Goal: Task Accomplishment & Management: Complete application form

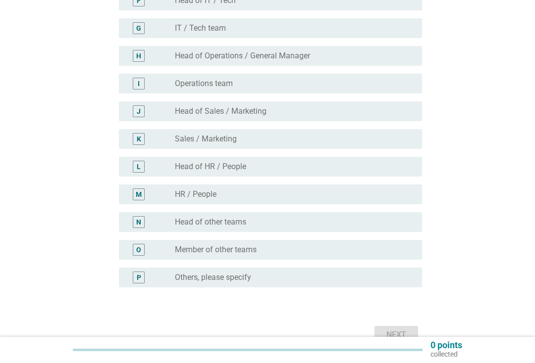
scroll to position [273, 0]
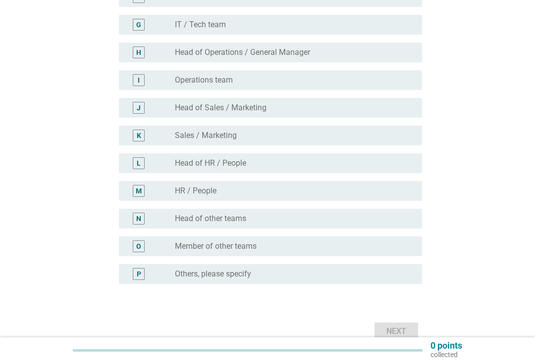
click at [386, 241] on div "radio_button_unchecked Member of other teams" at bounding box center [294, 247] width 239 height 12
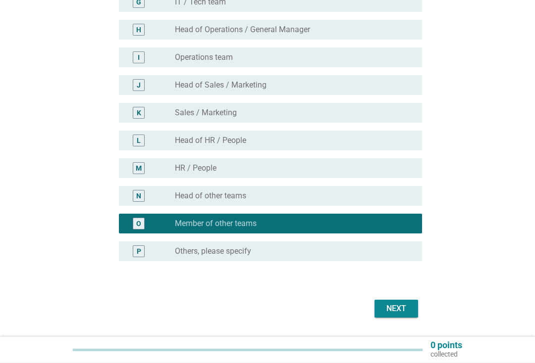
scroll to position [296, 0]
click at [401, 304] on div "Next" at bounding box center [396, 309] width 28 height 12
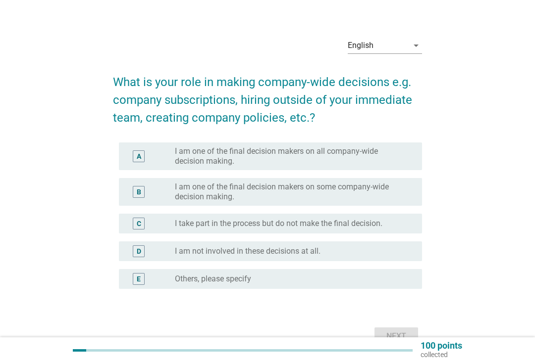
scroll to position [22, 0]
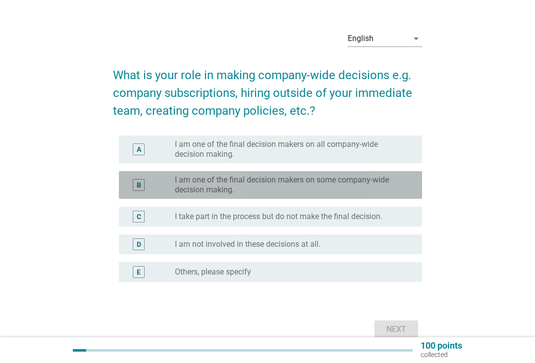
click at [396, 183] on label "I am one of the final decision makers on some company-wide decision making." at bounding box center [290, 185] width 231 height 20
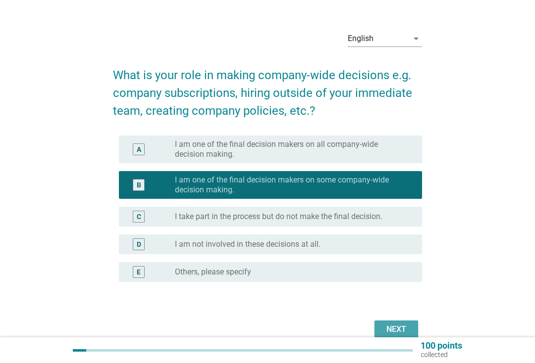
click at [390, 325] on div "Next" at bounding box center [396, 330] width 28 height 12
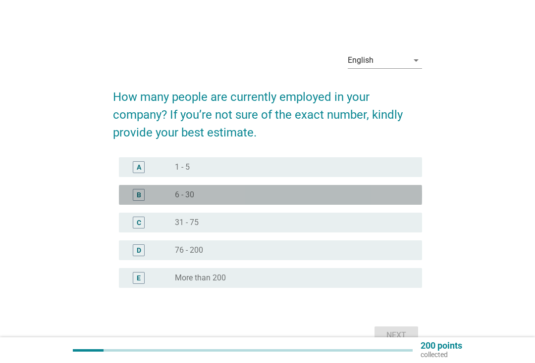
click at [396, 190] on div "radio_button_unchecked 6 - 30" at bounding box center [294, 195] width 239 height 12
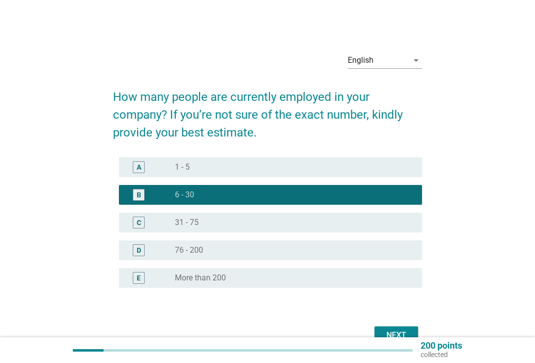
click at [401, 333] on div "Next" at bounding box center [396, 336] width 28 height 12
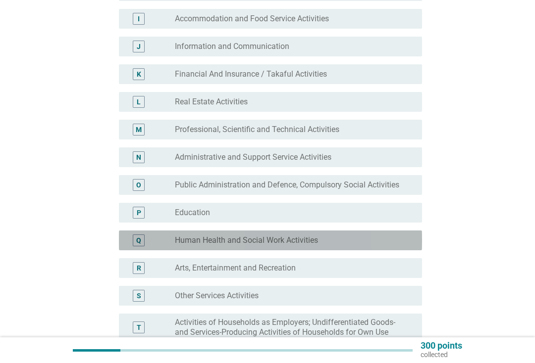
click at [402, 232] on div "Q radio_button_unchecked Human Health and Social Work Activities" at bounding box center [270, 241] width 303 height 20
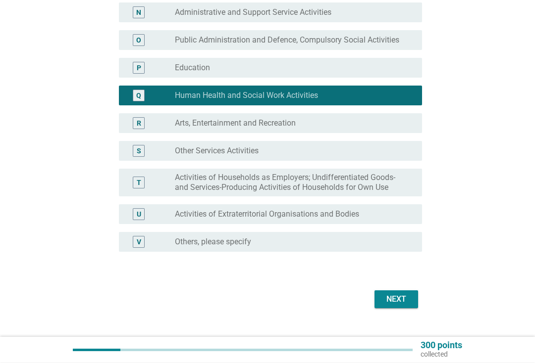
scroll to position [514, 0]
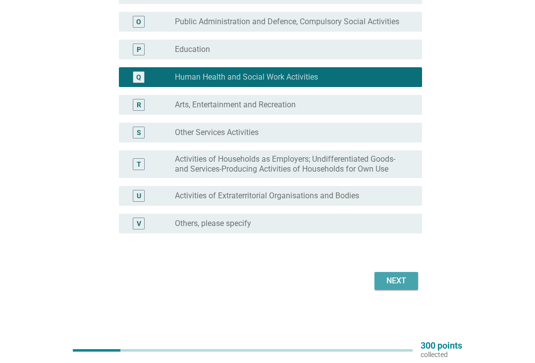
click at [400, 284] on div "Next" at bounding box center [396, 281] width 28 height 12
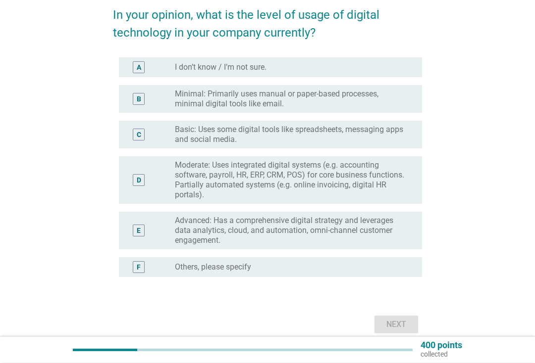
scroll to position [82, 0]
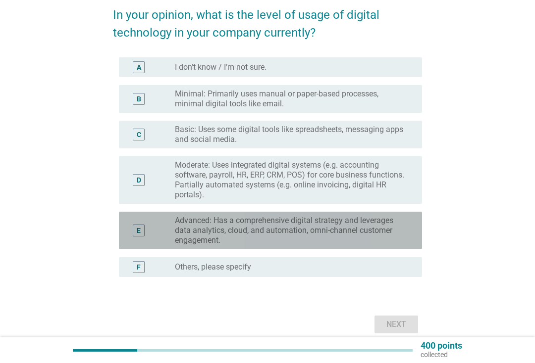
click at [397, 231] on label "Advanced: Has a comprehensive digital strategy and leverages data analytics, cl…" at bounding box center [290, 231] width 231 height 30
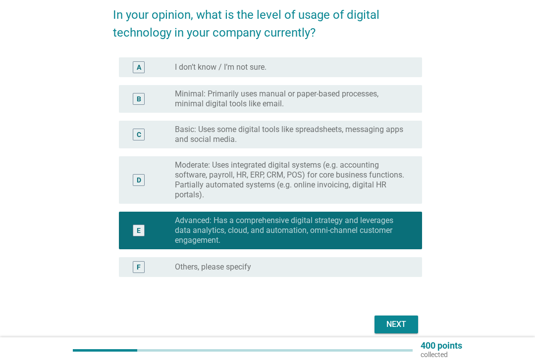
click at [391, 327] on div "Next" at bounding box center [396, 325] width 28 height 12
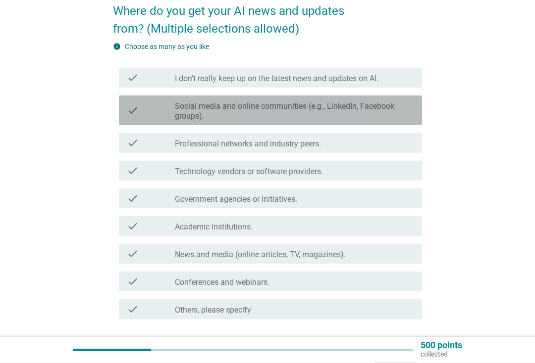
scroll to position [86, 0]
click at [386, 115] on label "Social media and online communities (e.g., LinkedIn, Facebook groups)." at bounding box center [294, 111] width 239 height 20
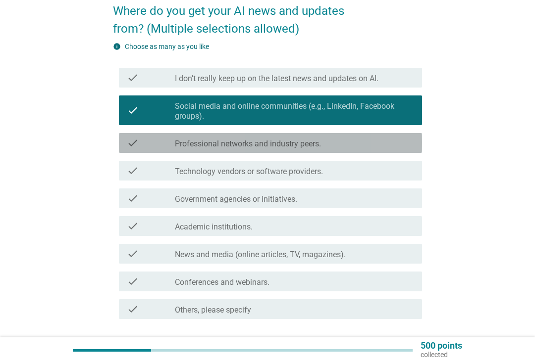
click at [380, 143] on div "check_box_outline_blank Professional networks and industry peers." at bounding box center [294, 143] width 239 height 12
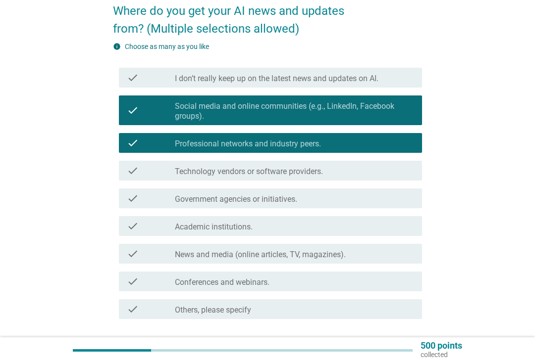
click at [377, 165] on div "check_box_outline_blank Technology vendors or software providers." at bounding box center [294, 171] width 239 height 12
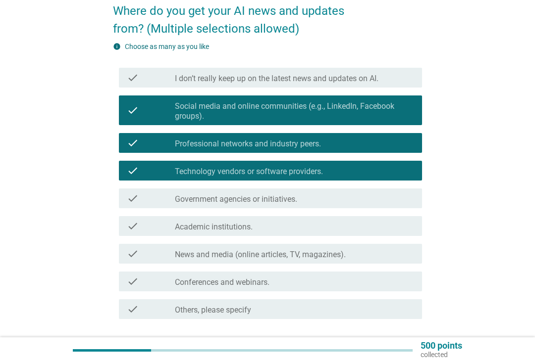
click at [375, 193] on div "check_box_outline_blank Government agencies or initiatives." at bounding box center [294, 199] width 239 height 12
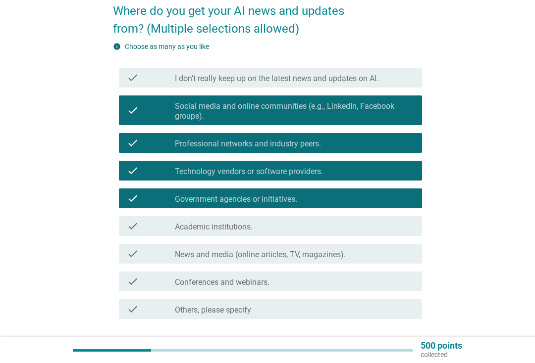
click at [371, 224] on div "check_box_outline_blank Academic institutions." at bounding box center [294, 226] width 239 height 12
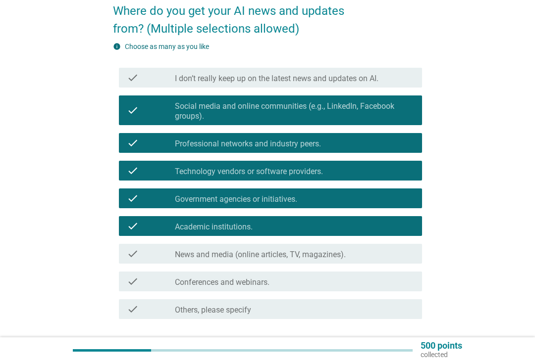
click at [380, 254] on div "check_box_outline_blank News and media (online articles, TV, magazines)." at bounding box center [294, 254] width 239 height 12
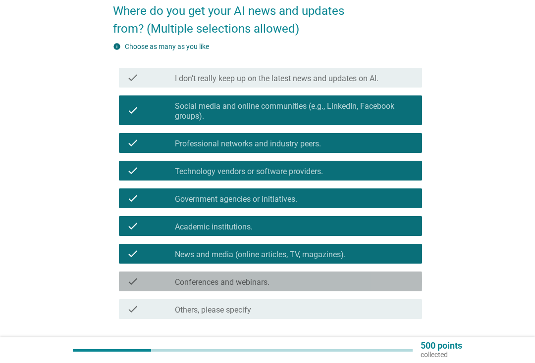
click at [382, 286] on div "check_box_outline_blank Conferences and webinars." at bounding box center [294, 282] width 239 height 12
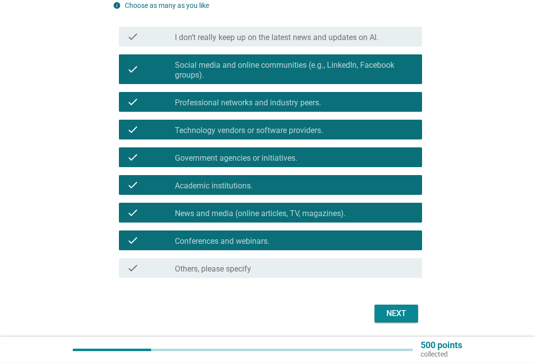
scroll to position [128, 0]
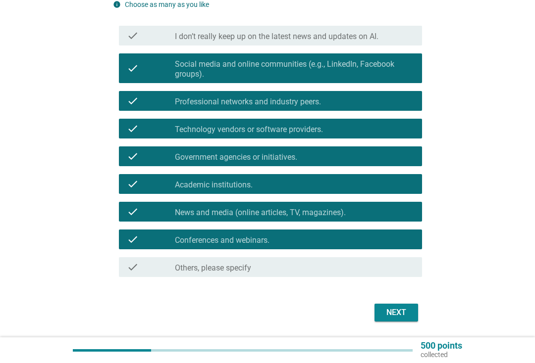
click at [397, 308] on div "Next" at bounding box center [396, 313] width 28 height 12
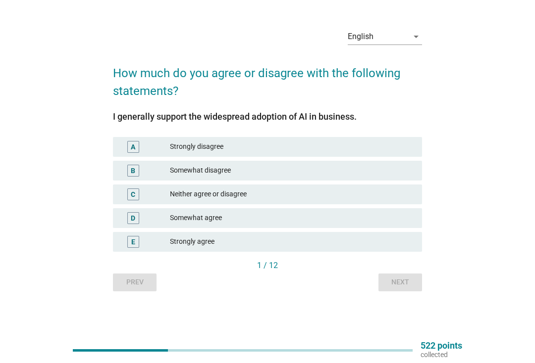
scroll to position [0, 0]
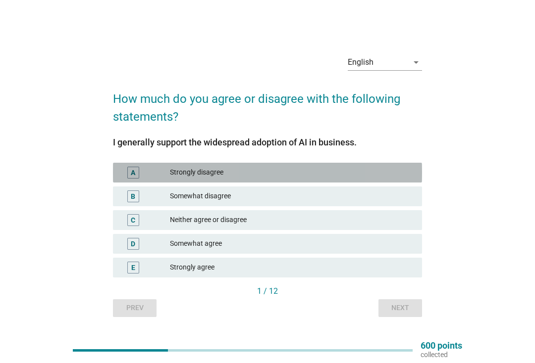
click at [382, 169] on div "Strongly disagree" at bounding box center [292, 173] width 244 height 12
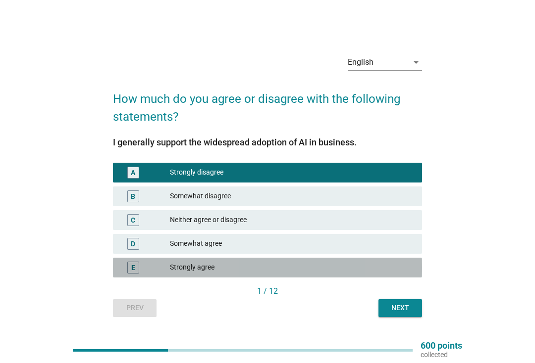
click at [359, 273] on div "Strongly agree" at bounding box center [292, 268] width 244 height 12
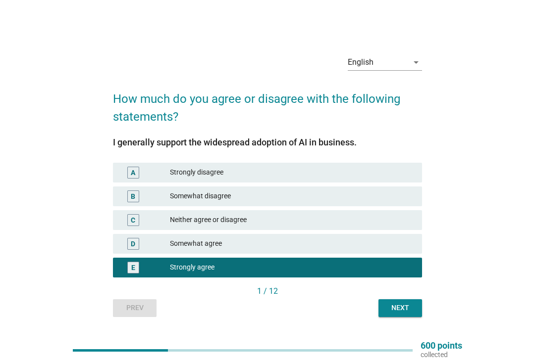
click at [398, 304] on div "Next" at bounding box center [400, 308] width 28 height 10
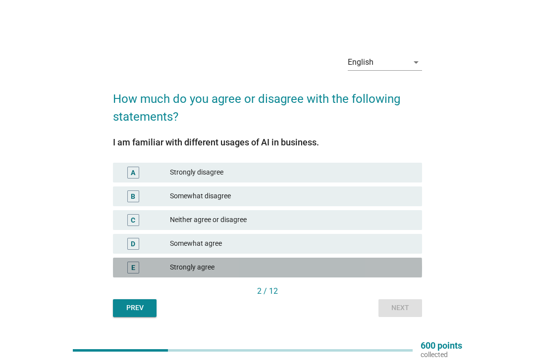
click at [385, 268] on div "Strongly agree" at bounding box center [292, 268] width 244 height 12
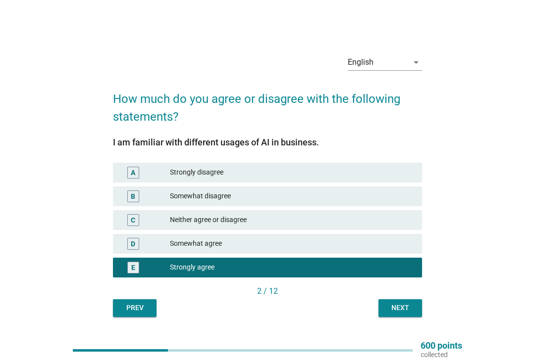
click at [397, 303] on div "Next" at bounding box center [400, 308] width 28 height 10
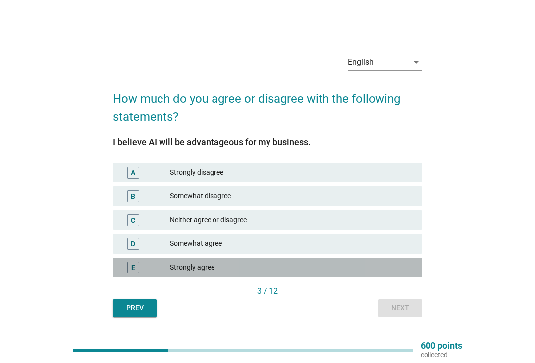
click at [382, 265] on div "Strongly agree" at bounding box center [292, 268] width 244 height 12
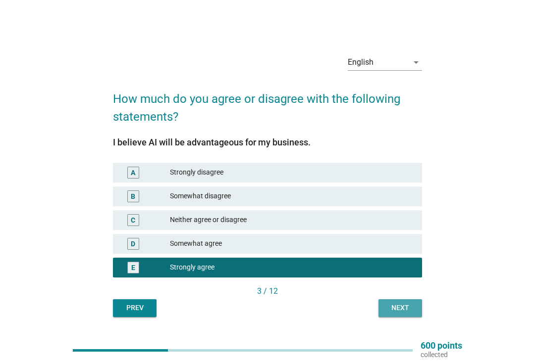
click at [402, 308] on div "Next" at bounding box center [400, 308] width 28 height 10
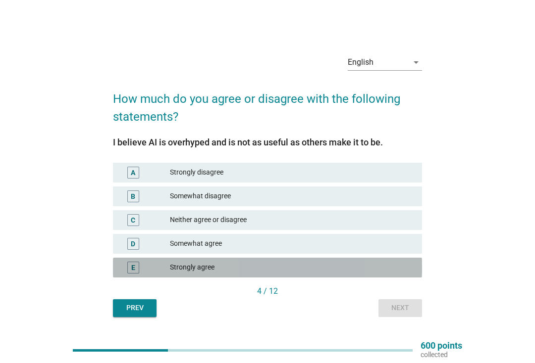
click at [395, 268] on div "Strongly agree" at bounding box center [292, 268] width 244 height 12
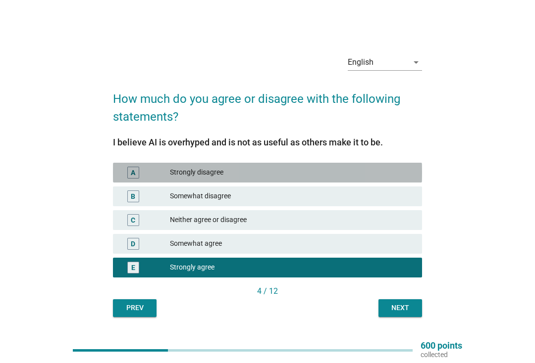
click at [382, 174] on div "Strongly disagree" at bounding box center [292, 173] width 244 height 12
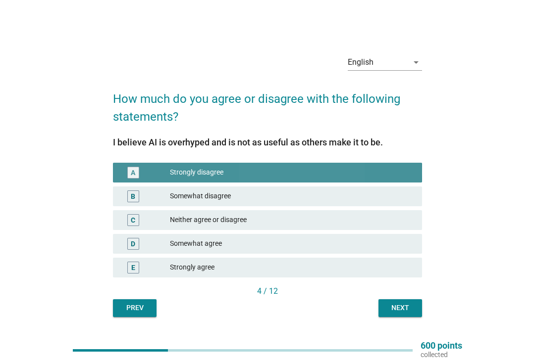
click at [392, 311] on div "Next" at bounding box center [400, 308] width 28 height 10
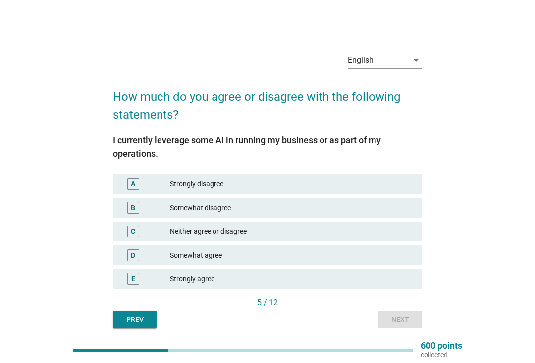
click at [384, 257] on div "Somewhat agree" at bounding box center [292, 256] width 244 height 12
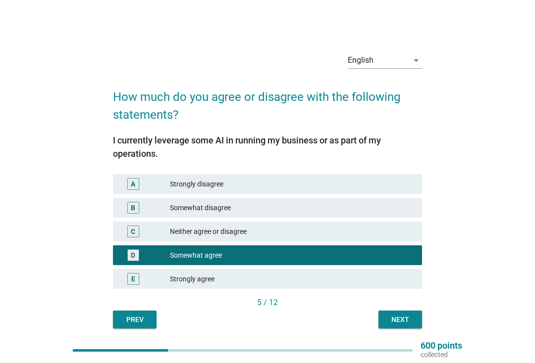
click at [398, 319] on div "Next" at bounding box center [400, 320] width 28 height 10
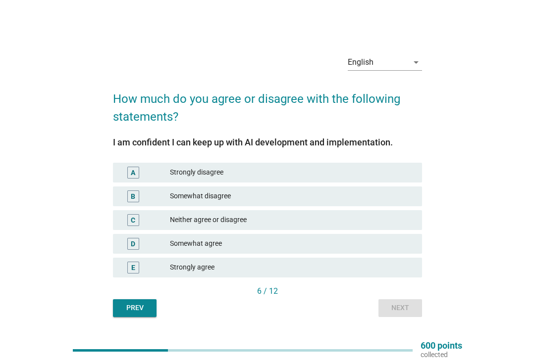
click at [399, 267] on div "Strongly agree" at bounding box center [292, 268] width 244 height 12
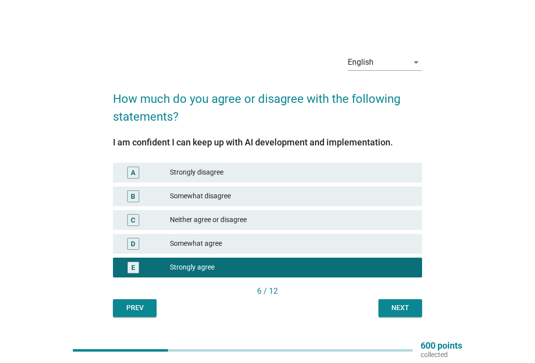
click at [402, 307] on div "Next" at bounding box center [400, 308] width 28 height 10
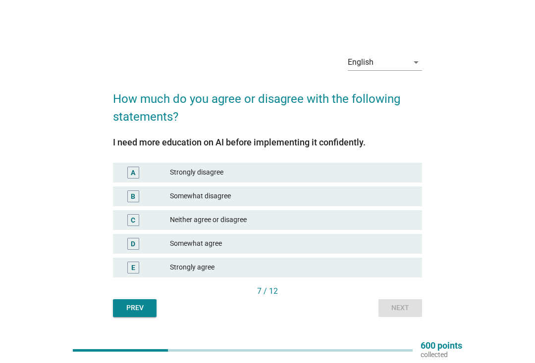
click at [405, 263] on div "Strongly agree" at bounding box center [292, 268] width 244 height 12
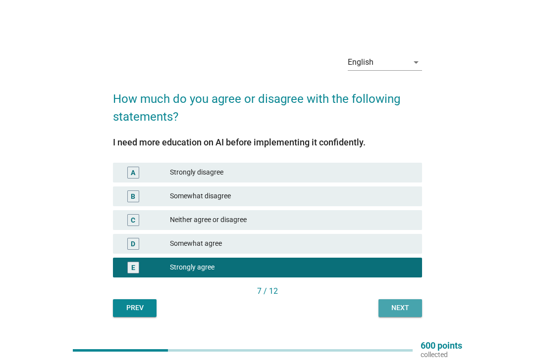
click at [402, 312] on div "Next" at bounding box center [400, 308] width 28 height 10
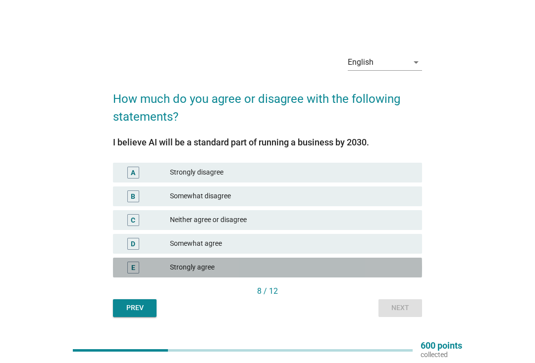
click at [386, 260] on div "E Strongly agree" at bounding box center [267, 268] width 309 height 20
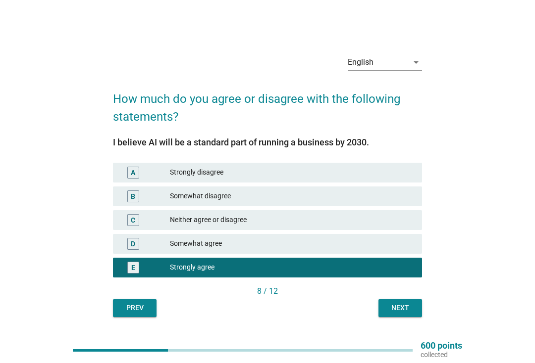
click at [390, 316] on button "Next" at bounding box center [400, 309] width 44 height 18
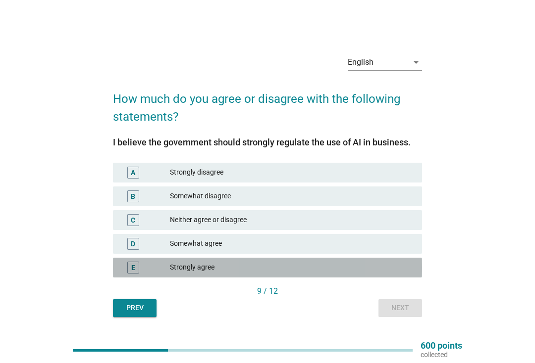
click at [395, 268] on div "Strongly agree" at bounding box center [292, 268] width 244 height 12
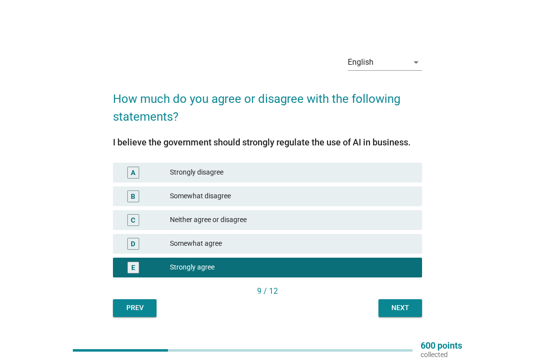
click at [401, 310] on div "Next" at bounding box center [400, 308] width 28 height 10
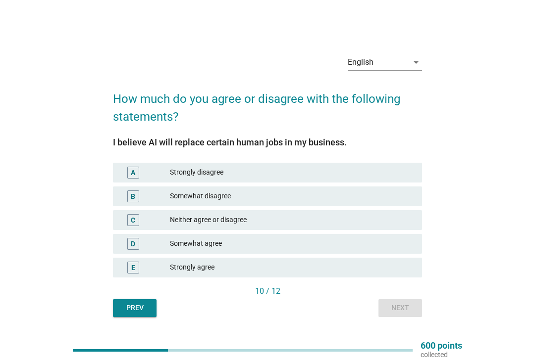
click at [385, 218] on div "Neither agree or disagree" at bounding box center [292, 220] width 244 height 12
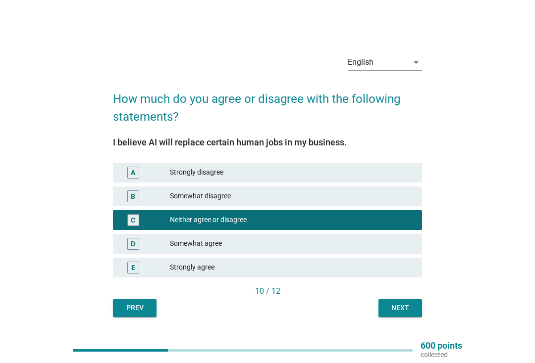
click at [389, 309] on div "Next" at bounding box center [400, 308] width 28 height 10
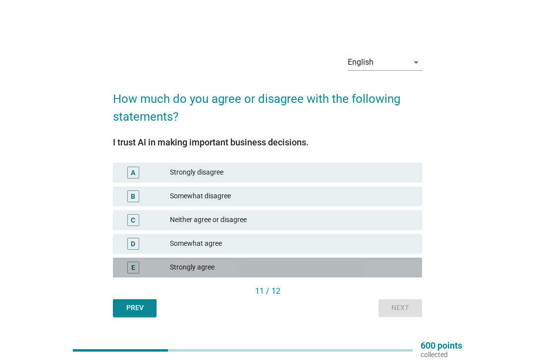
click at [389, 268] on div "Strongly agree" at bounding box center [292, 268] width 244 height 12
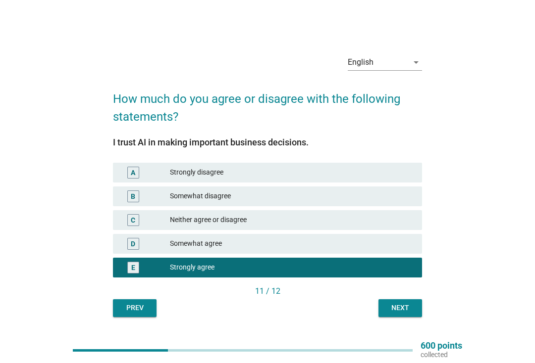
click at [404, 308] on div "Next" at bounding box center [400, 308] width 28 height 10
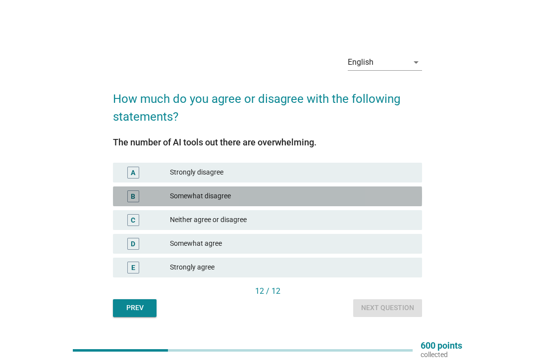
click at [390, 195] on div "Somewhat disagree" at bounding box center [292, 197] width 244 height 12
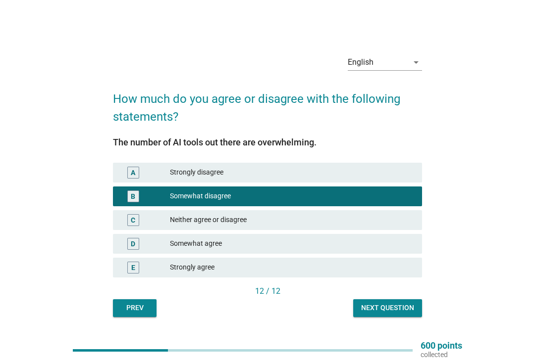
click at [391, 303] on div "Next question" at bounding box center [387, 308] width 53 height 10
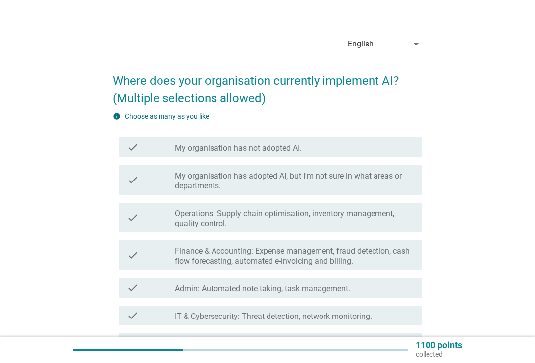
scroll to position [17, 0]
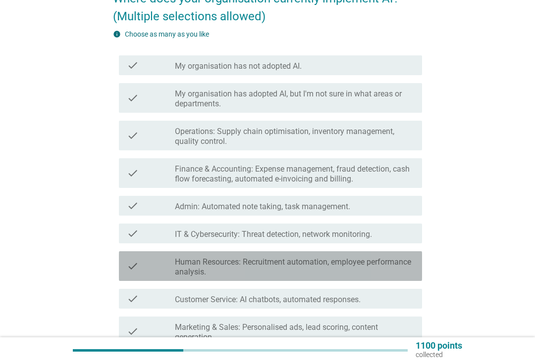
click at [391, 260] on label "Human Resources: Recruitment automation, employee performance analysis." at bounding box center [294, 267] width 239 height 20
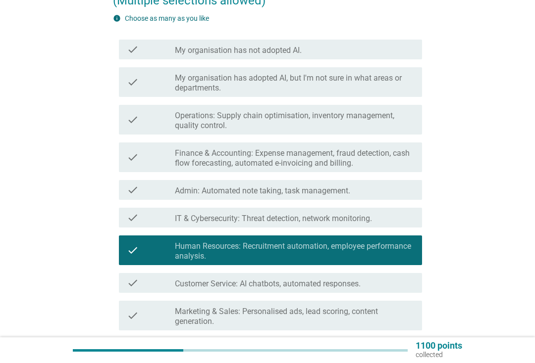
scroll to position [117, 0]
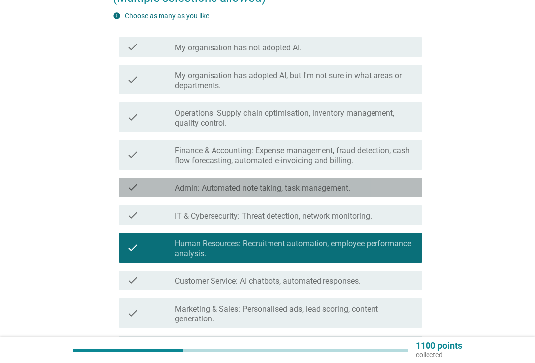
click at [388, 189] on div "check_box_outline_blank Admin: Automated note taking, task management." at bounding box center [294, 188] width 239 height 12
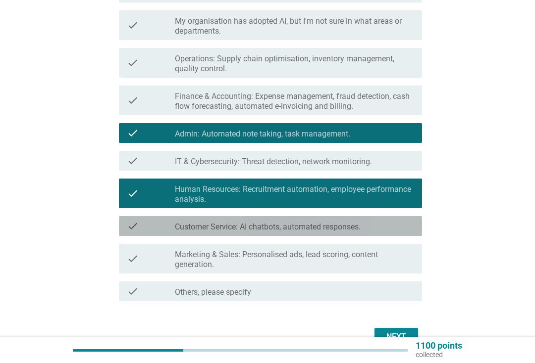
click at [392, 227] on div "check_box_outline_blank Customer Service: AI chatbots, automated responses." at bounding box center [294, 226] width 239 height 12
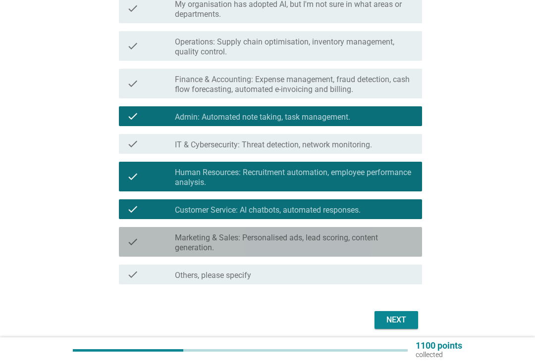
click at [384, 244] on label "Marketing & Sales: Personalised ads, lead scoring, content generation." at bounding box center [294, 243] width 239 height 20
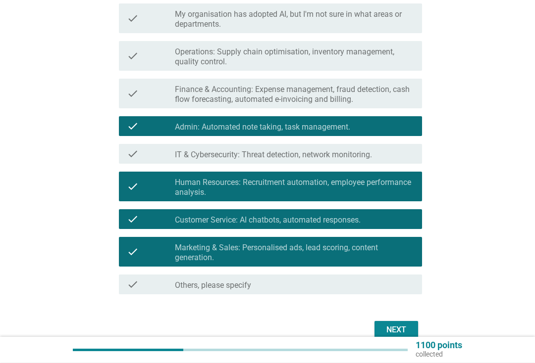
scroll to position [191, 0]
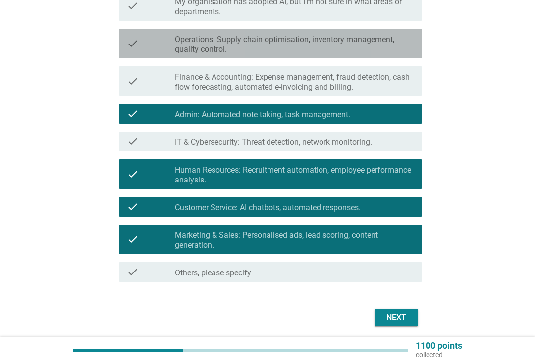
click at [387, 36] on label "Operations: Supply chain optimisation, inventory management, quality control." at bounding box center [294, 45] width 239 height 20
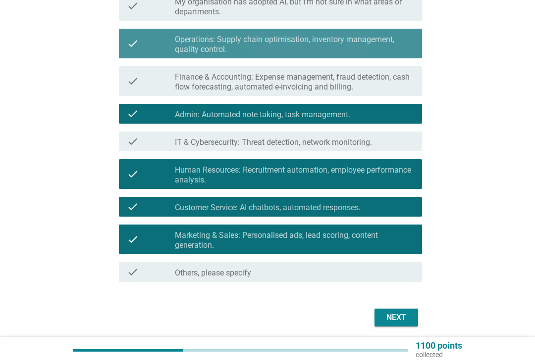
click at [395, 321] on div "Next" at bounding box center [396, 318] width 28 height 12
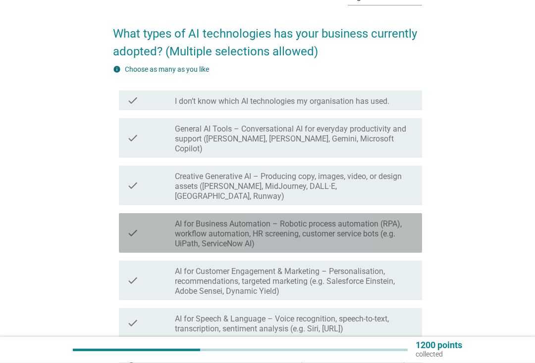
scroll to position [64, 0]
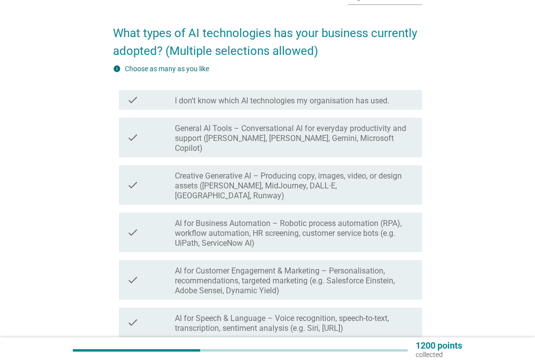
click at [389, 174] on label "Creative Generative AI – Producing copy, images, video, or design assets ([PERS…" at bounding box center [294, 186] width 239 height 30
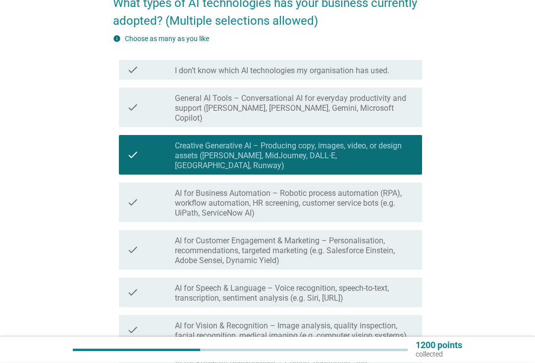
scroll to position [94, 0]
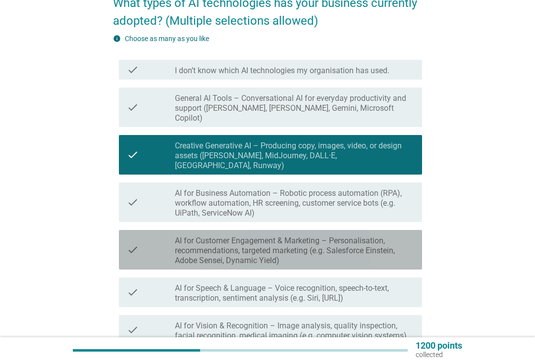
click at [381, 236] on label "AI for Customer Engagement & Marketing – Personalisation, recommendations, targ…" at bounding box center [294, 251] width 239 height 30
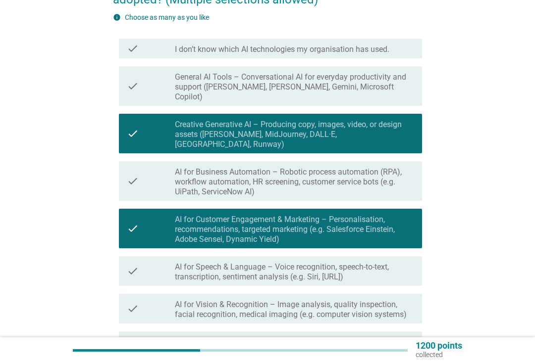
scroll to position [123, 0]
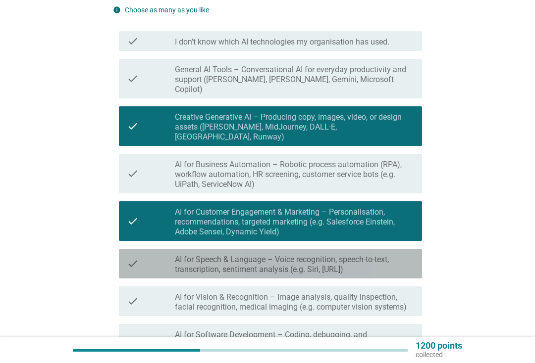
click at [387, 255] on label "AI for Speech & Language – Voice recognition, speech-to-text, transcription, se…" at bounding box center [294, 265] width 239 height 20
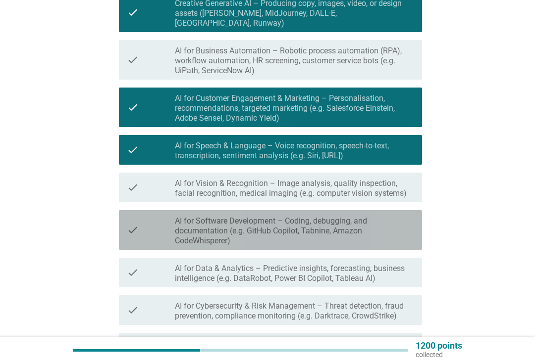
click at [380, 216] on label "AI for Software Development – Coding, debugging, and documentation (e.g. GitHub…" at bounding box center [294, 231] width 239 height 30
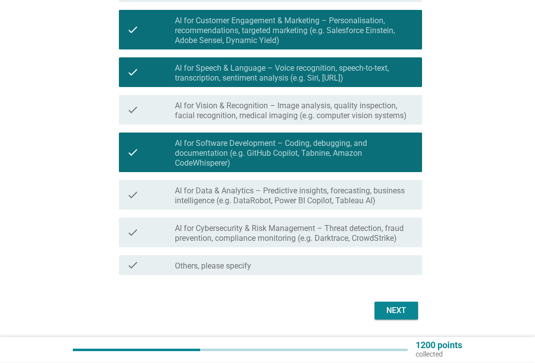
scroll to position [324, 0]
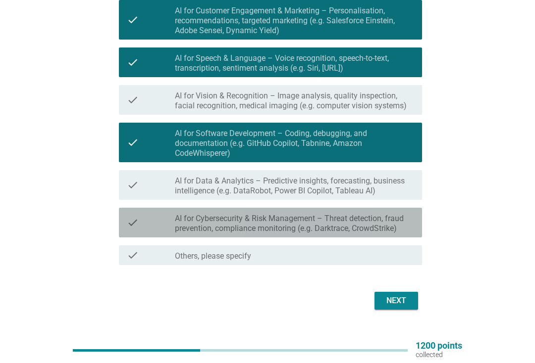
click at [390, 214] on label "AI for Cybersecurity & Risk Management – Threat detection, fraud prevention, co…" at bounding box center [294, 224] width 239 height 20
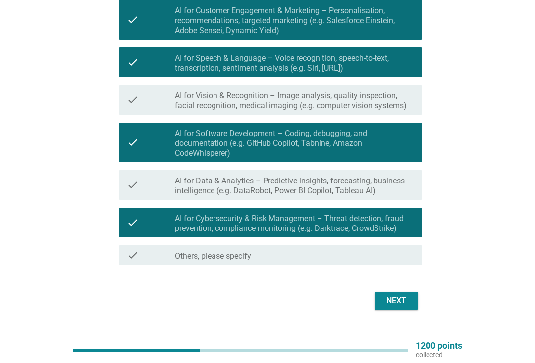
click at [398, 292] on button "Next" at bounding box center [396, 301] width 44 height 18
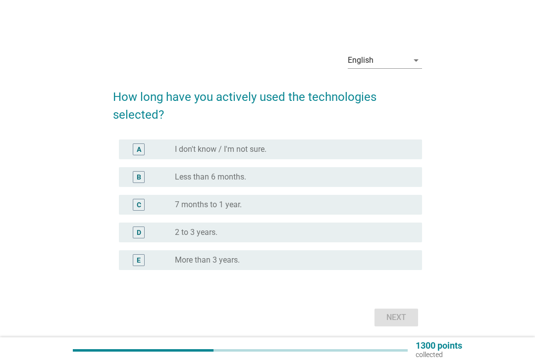
click at [365, 101] on h2 "How long have you actively used the technologies selected?" at bounding box center [267, 101] width 309 height 46
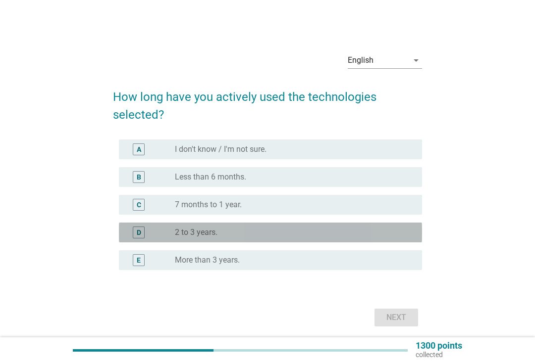
click at [316, 237] on div "radio_button_unchecked 2 to 3 years." at bounding box center [290, 233] width 231 height 10
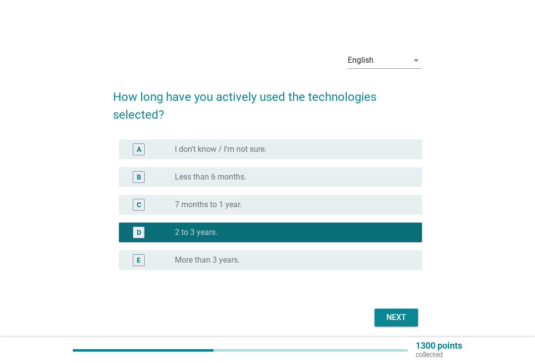
click at [398, 314] on div "Next" at bounding box center [396, 318] width 28 height 12
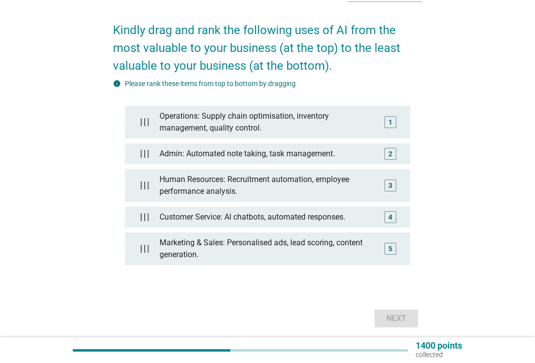
scroll to position [70, 0]
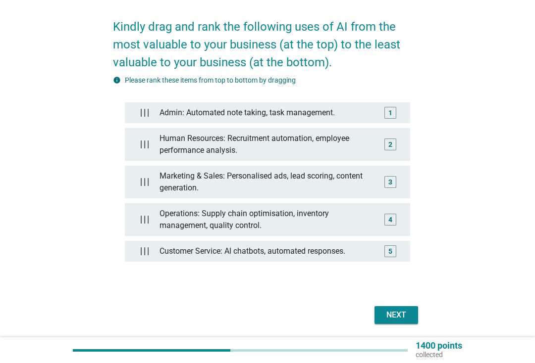
click at [400, 312] on div "Next" at bounding box center [396, 315] width 28 height 12
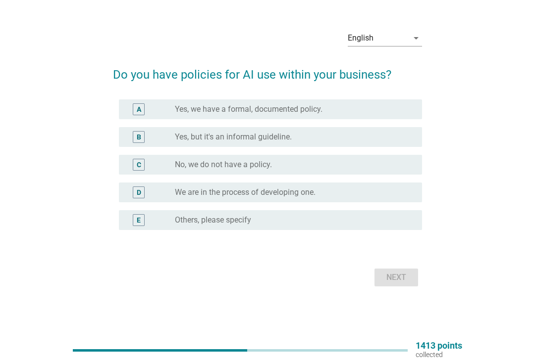
scroll to position [0, 0]
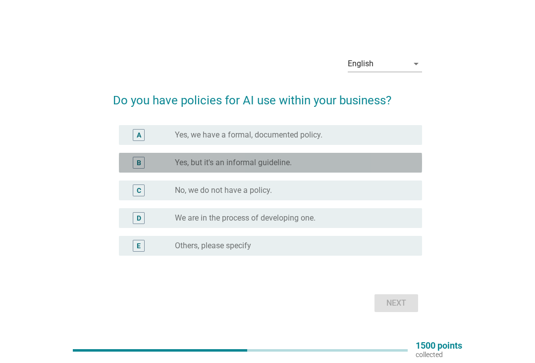
click at [390, 158] on div "radio_button_unchecked Yes, but it's an informal guideline." at bounding box center [290, 163] width 231 height 10
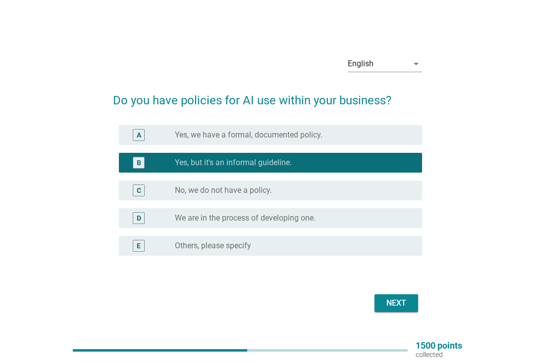
click at [396, 307] on div "Next" at bounding box center [396, 304] width 28 height 12
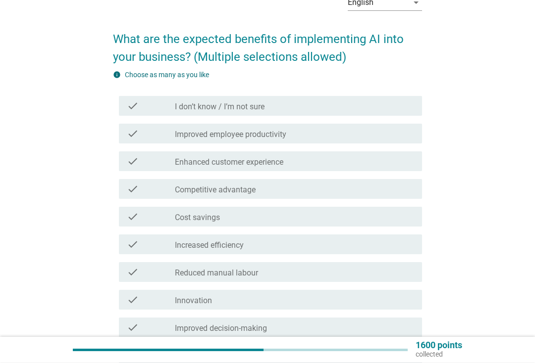
scroll to position [54, 0]
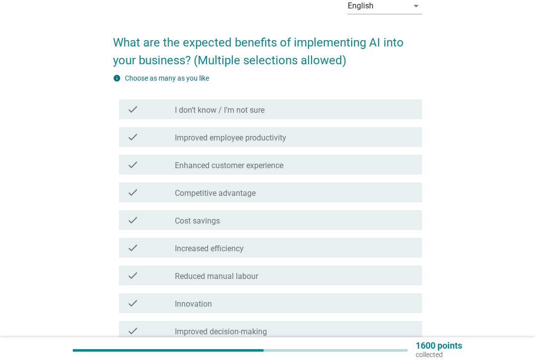
click at [391, 137] on div "check_box_outline_blank Improved employee productivity" at bounding box center [294, 137] width 239 height 12
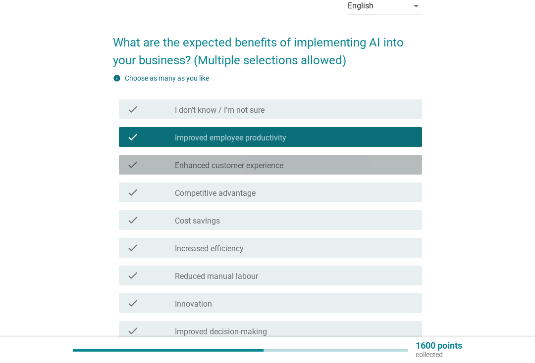
click at [384, 167] on div "check_box_outline_blank Enhanced customer experience" at bounding box center [294, 165] width 239 height 12
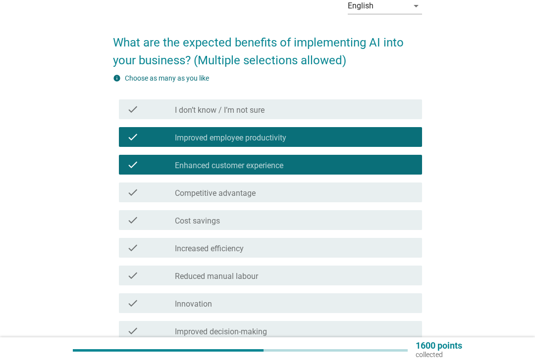
click at [343, 194] on div "check_box_outline_blank Competitive advantage" at bounding box center [294, 193] width 239 height 12
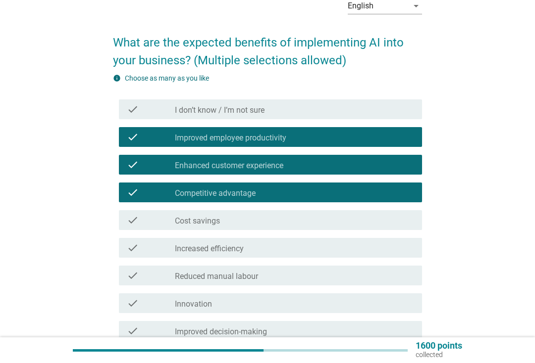
click at [338, 229] on div "check check_box_outline_blank Cost savings" at bounding box center [270, 220] width 303 height 20
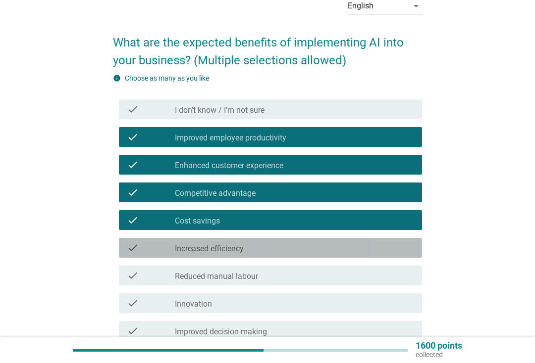
click at [314, 254] on div "check check_box_outline_blank Increased efficiency" at bounding box center [270, 248] width 303 height 20
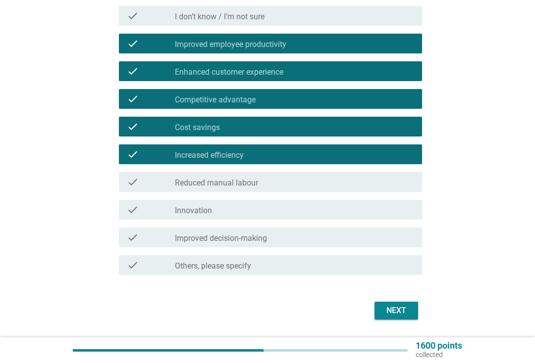
scroll to position [178, 0]
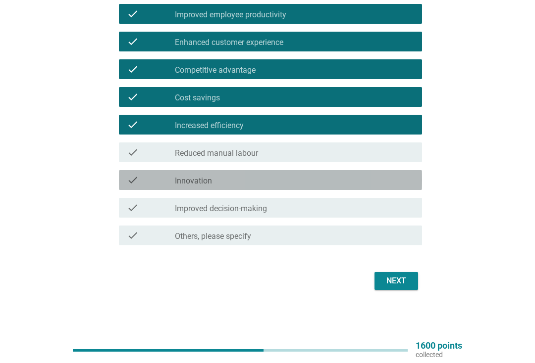
click at [288, 182] on div "check_box_outline_blank Innovation" at bounding box center [294, 180] width 239 height 12
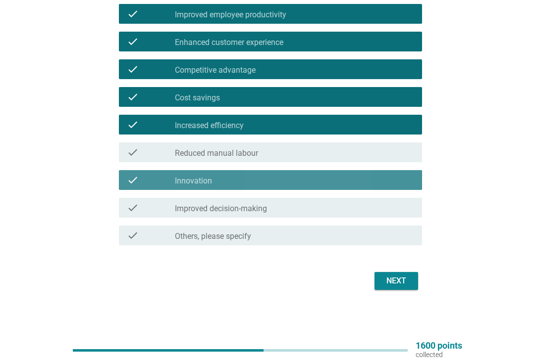
click at [307, 213] on div "check_box_outline_blank Improved decision-making" at bounding box center [294, 208] width 239 height 12
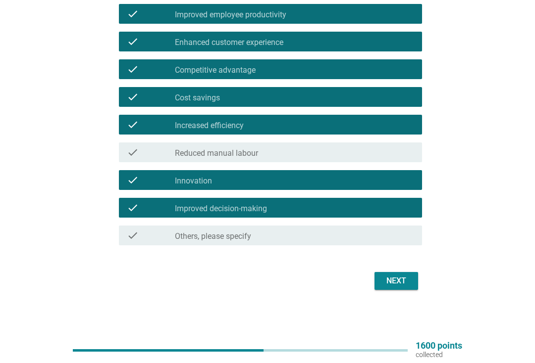
click at [382, 281] on button "Next" at bounding box center [396, 281] width 44 height 18
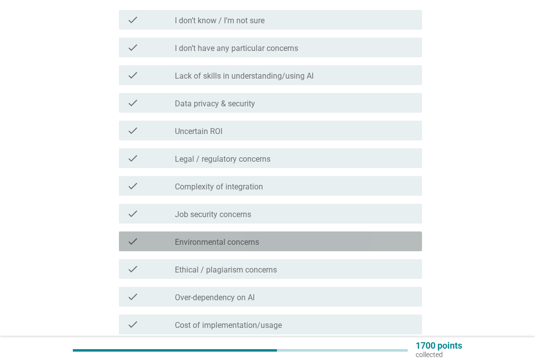
click at [357, 233] on div "check check_box_outline_blank Environmental concerns" at bounding box center [270, 242] width 303 height 20
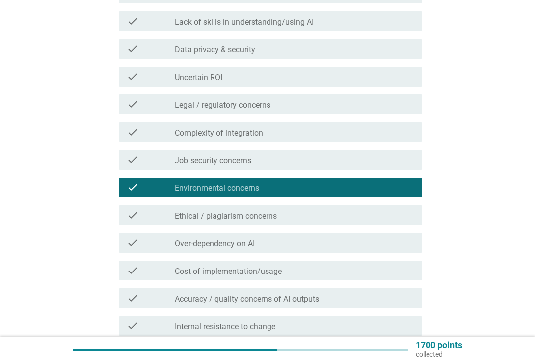
scroll to position [198, 0]
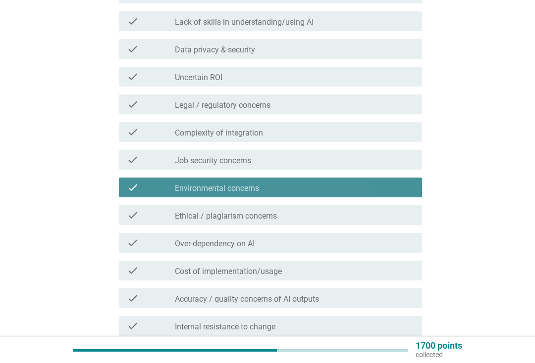
click at [315, 190] on div "check_box_outline_blank Environmental concerns" at bounding box center [294, 188] width 239 height 12
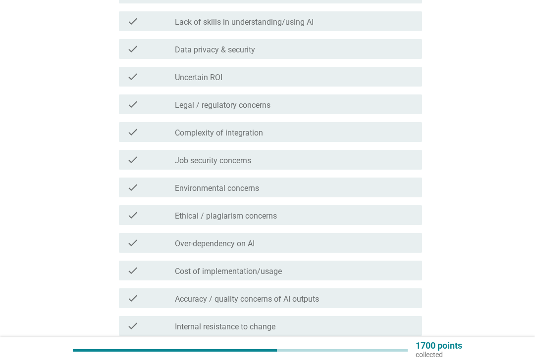
click at [302, 210] on div "check_box_outline_blank Ethical / plagiarism concerns" at bounding box center [294, 215] width 239 height 12
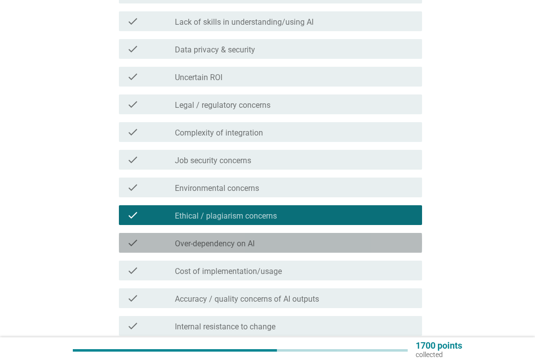
click at [309, 249] on div "check check_box_outline_blank Over-dependency on AI" at bounding box center [270, 243] width 303 height 20
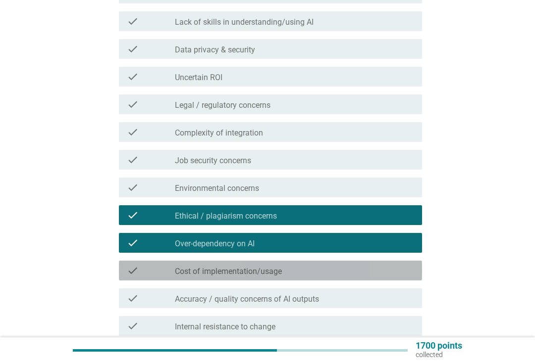
click at [328, 277] on div "check check_box_outline_blank Cost of implementation/usage" at bounding box center [270, 271] width 303 height 20
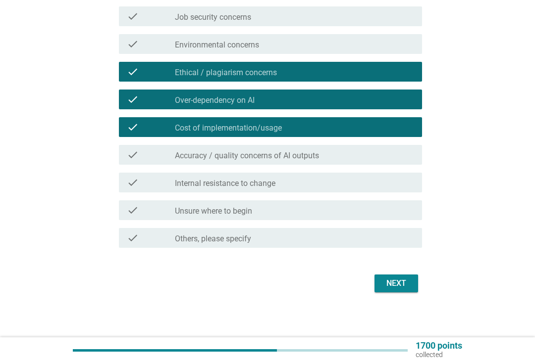
scroll to position [344, 0]
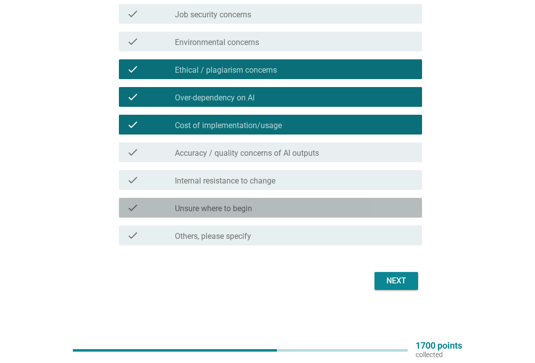
click at [378, 207] on div "check_box_outline_blank Unsure where to begin" at bounding box center [294, 208] width 239 height 12
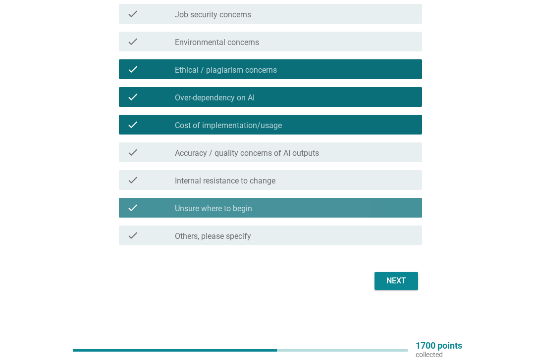
click at [403, 279] on div "Next" at bounding box center [396, 281] width 28 height 12
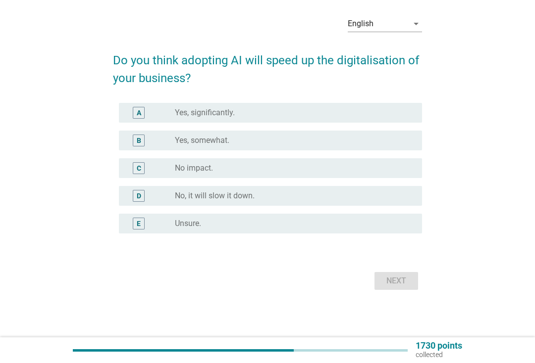
scroll to position [0, 0]
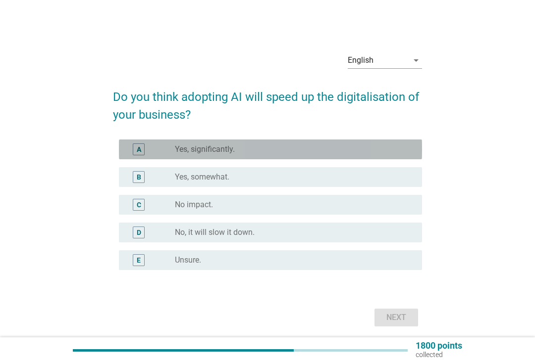
click at [292, 145] on div "radio_button_unchecked Yes, significantly." at bounding box center [290, 150] width 231 height 10
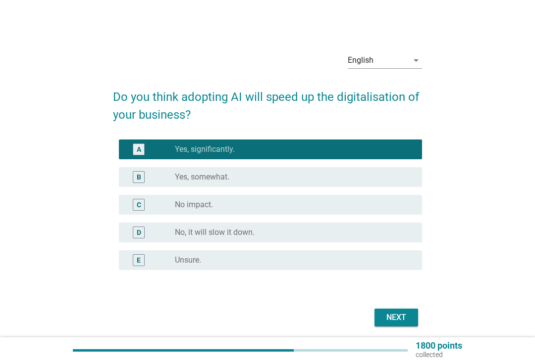
click at [386, 321] on div "Next" at bounding box center [396, 318] width 28 height 12
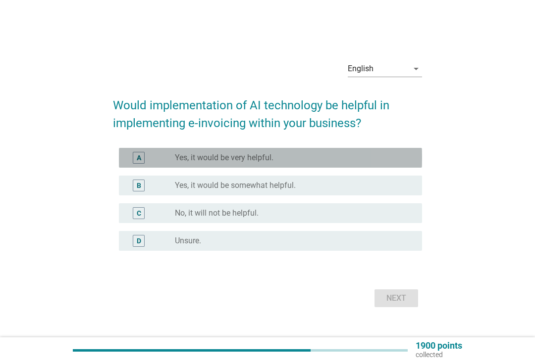
click at [373, 149] on div "A radio_button_unchecked Yes, it would be very helpful." at bounding box center [270, 158] width 303 height 20
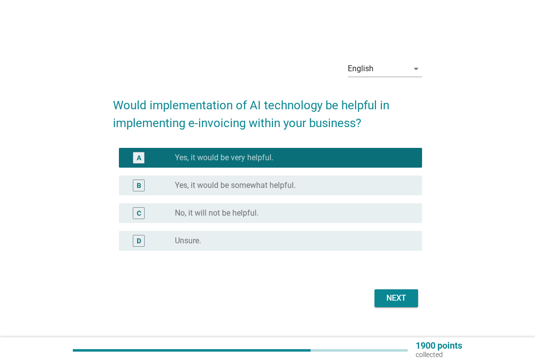
click at [387, 295] on div "Next" at bounding box center [396, 299] width 28 height 12
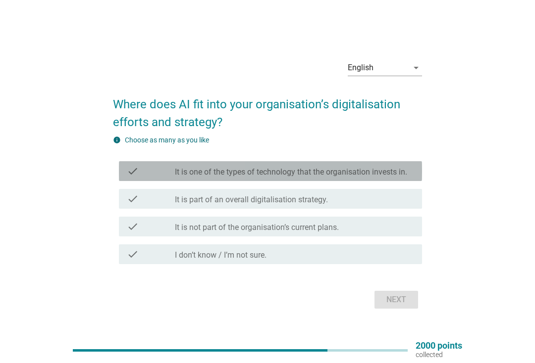
click at [386, 174] on label "It is one of the types of technology that the organisation invests in." at bounding box center [291, 172] width 232 height 10
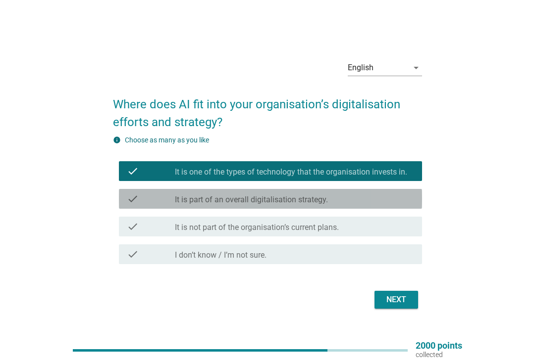
click at [372, 197] on div "check_box_outline_blank It is part of an overall digitalisation strategy." at bounding box center [294, 199] width 239 height 12
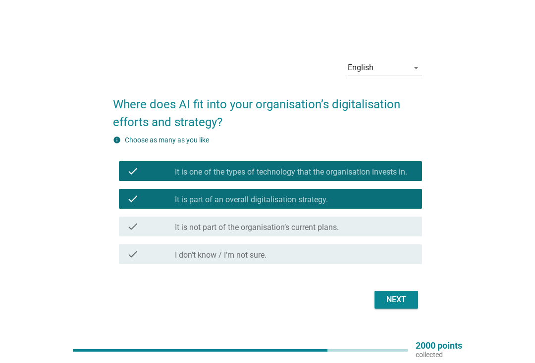
click at [394, 299] on div "Next" at bounding box center [396, 300] width 28 height 12
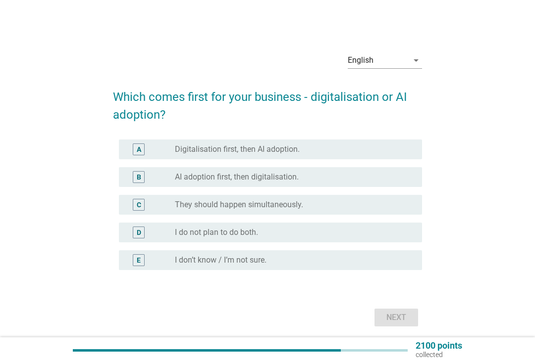
click at [389, 144] on div "radio_button_unchecked Digitalisation first, then AI adoption." at bounding box center [294, 150] width 239 height 12
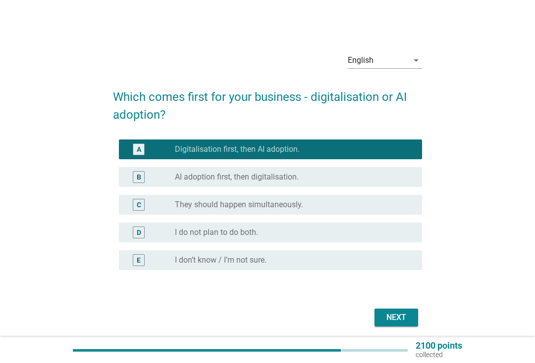
click at [396, 314] on div "Next" at bounding box center [396, 318] width 28 height 12
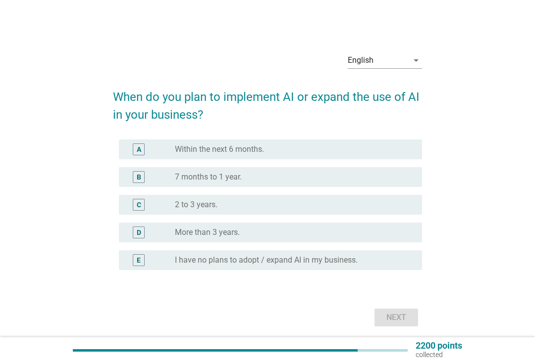
click at [380, 148] on div "radio_button_unchecked Within the next 6 months." at bounding box center [290, 150] width 231 height 10
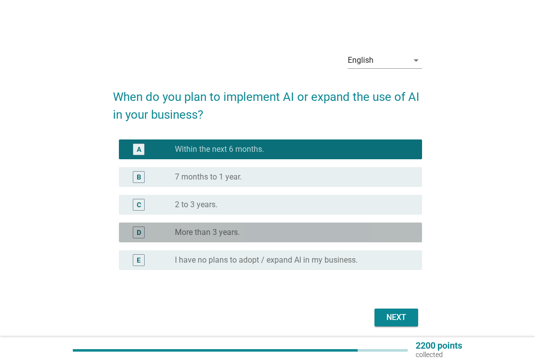
click at [366, 242] on div "D radio_button_unchecked More than 3 years." at bounding box center [270, 233] width 303 height 20
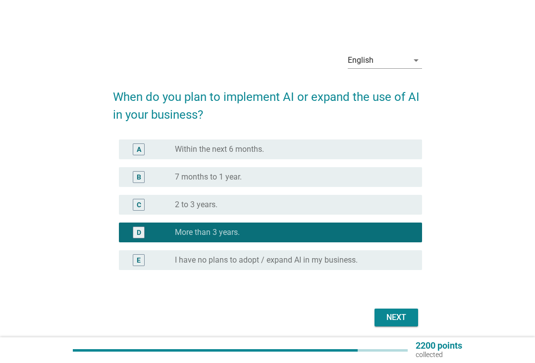
click at [395, 315] on div "Next" at bounding box center [396, 318] width 28 height 12
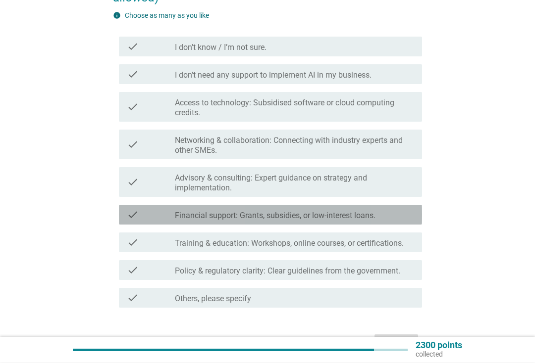
scroll to position [135, 0]
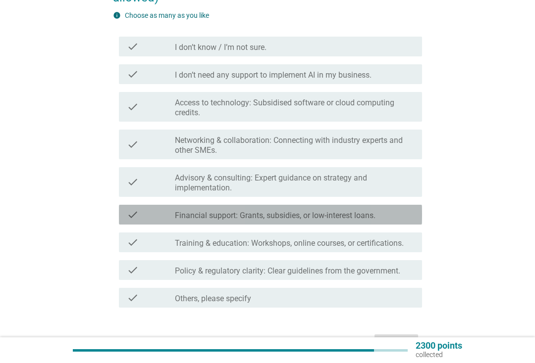
click at [391, 213] on div "check_box_outline_blank Financial support: Grants, subsidies, or low-interest l…" at bounding box center [294, 215] width 239 height 12
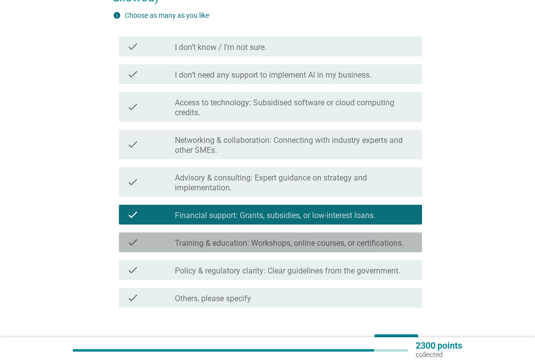
click at [385, 242] on label "Training & education: Workshops, online courses, or certifications." at bounding box center [289, 244] width 229 height 10
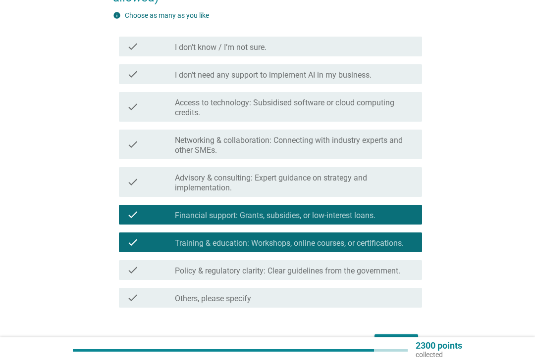
click at [396, 271] on label "Policy & regulatory clarity: Clear guidelines from the government." at bounding box center [287, 271] width 225 height 10
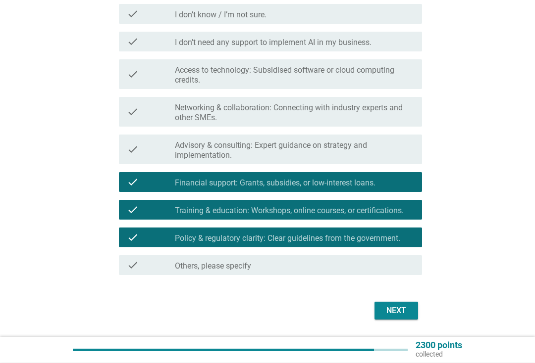
click at [401, 311] on div "Next" at bounding box center [396, 311] width 28 height 12
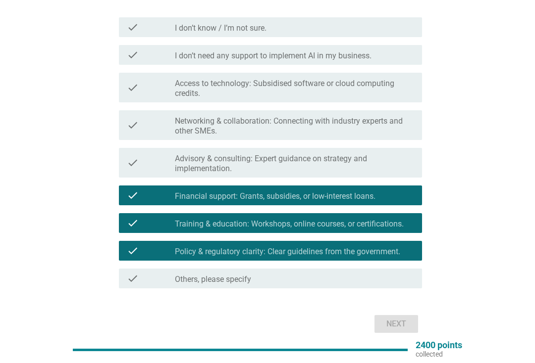
scroll to position [150, 0]
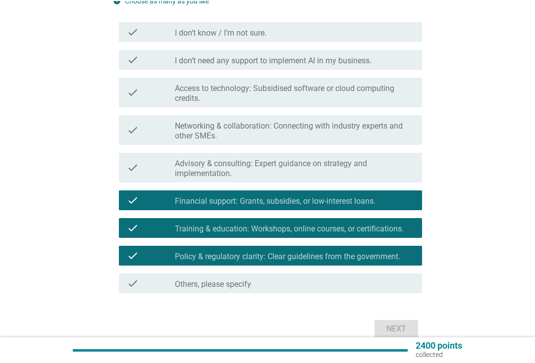
click at [399, 163] on label "Advisory & consulting: Expert guidance on strategy and implementation." at bounding box center [294, 169] width 239 height 20
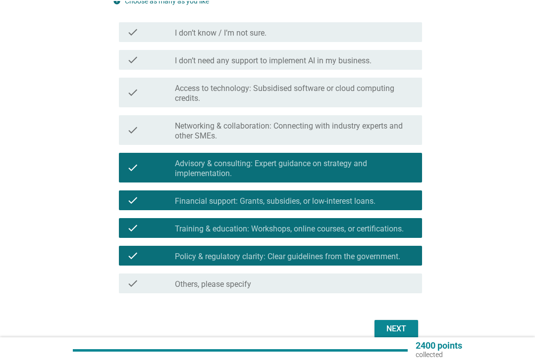
click at [396, 326] on div "Next" at bounding box center [396, 329] width 28 height 12
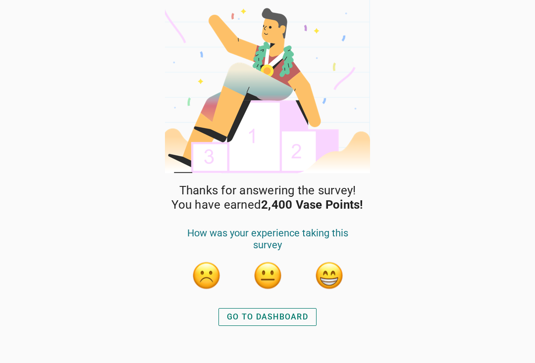
click at [296, 315] on div "GO TO DASHBOARD" at bounding box center [267, 317] width 81 height 12
